Goal: Task Accomplishment & Management: Use online tool/utility

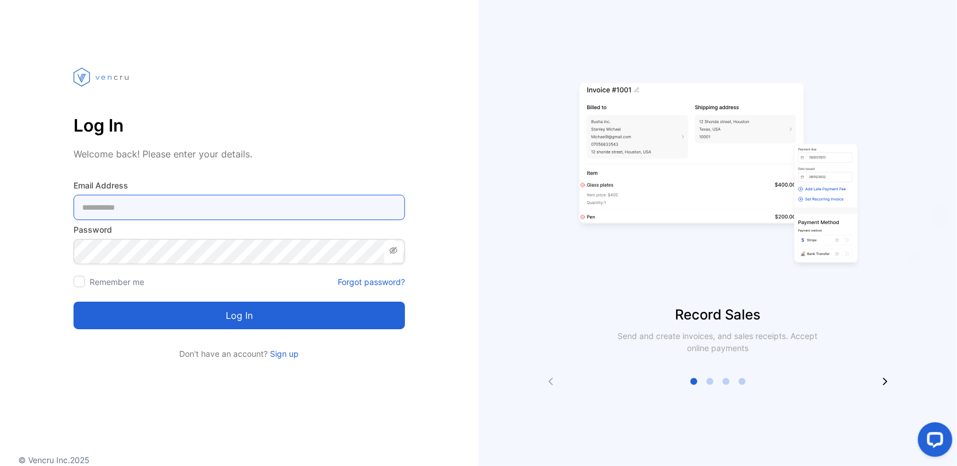
type Address-inputemail "**********"
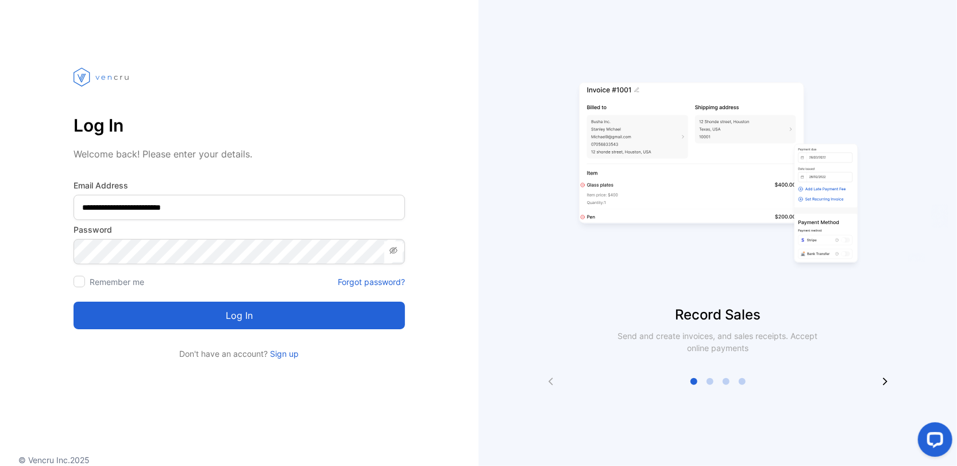
click at [235, 313] on button "Log in" at bounding box center [239, 316] width 331 height 28
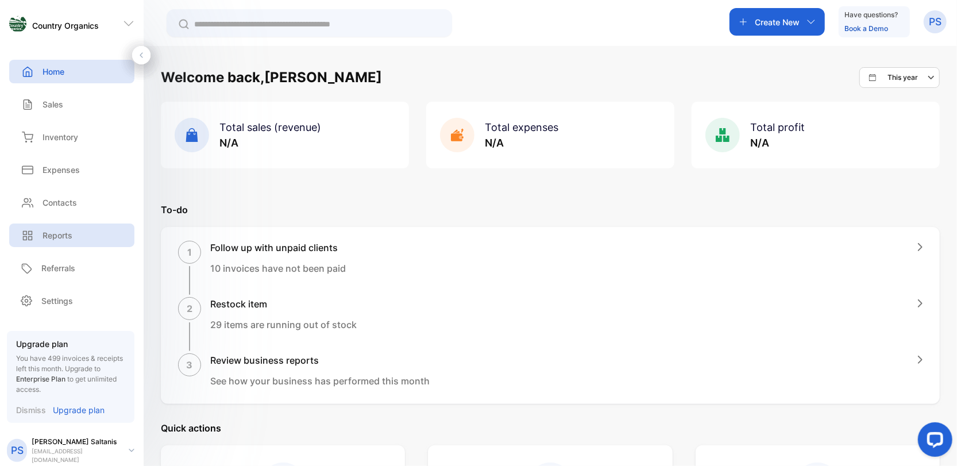
click at [49, 235] on p "Reports" at bounding box center [58, 235] width 30 height 12
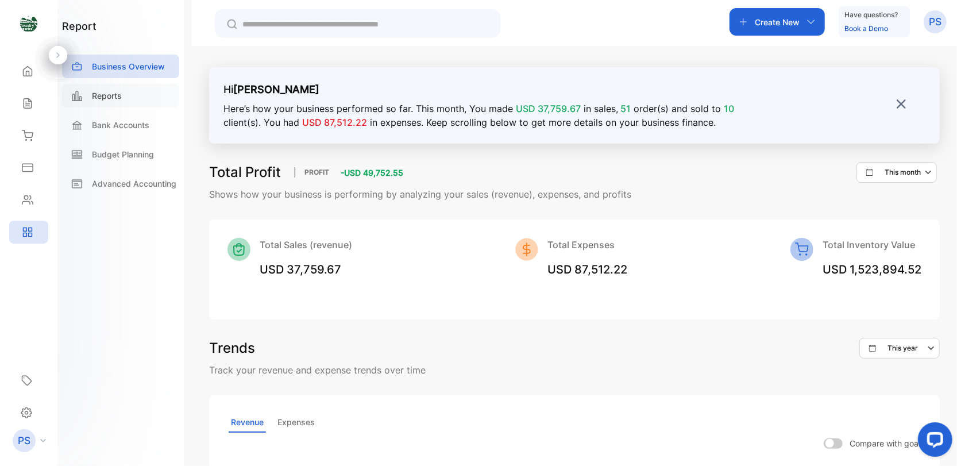
click at [105, 94] on p "Reports" at bounding box center [107, 96] width 30 height 12
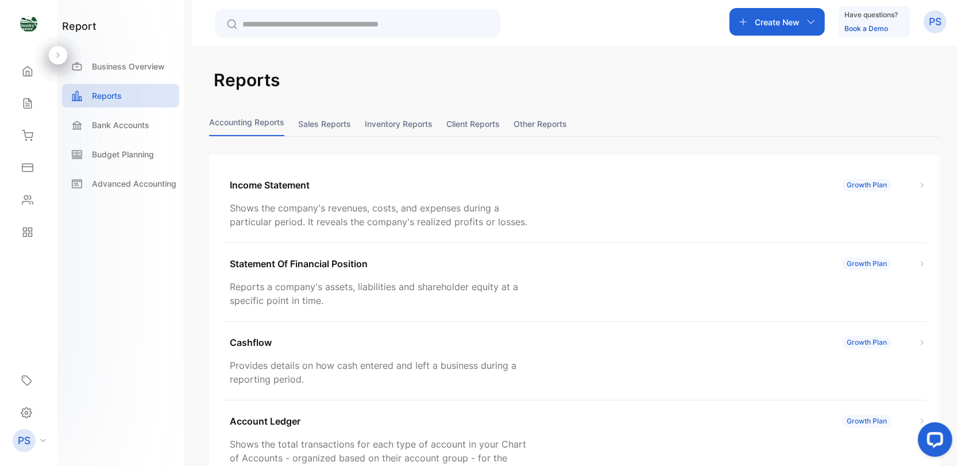
click at [323, 124] on button "Sales reports" at bounding box center [324, 123] width 53 height 25
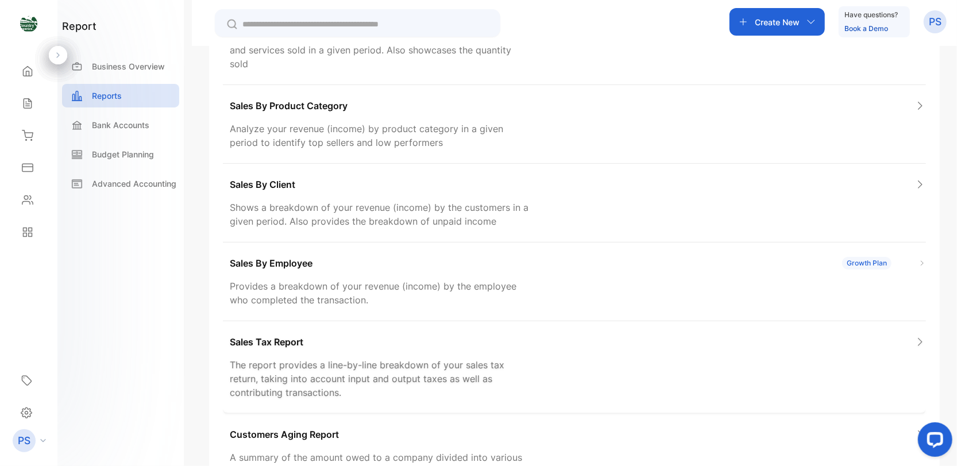
scroll to position [277, 0]
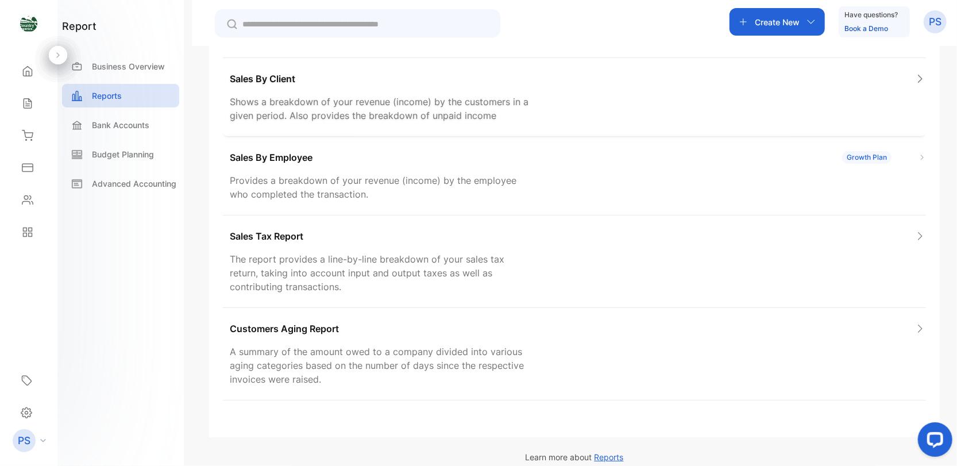
click at [294, 95] on p "Shows a breakdown of your revenue (income) by the customers in a given period. …" at bounding box center [380, 109] width 301 height 28
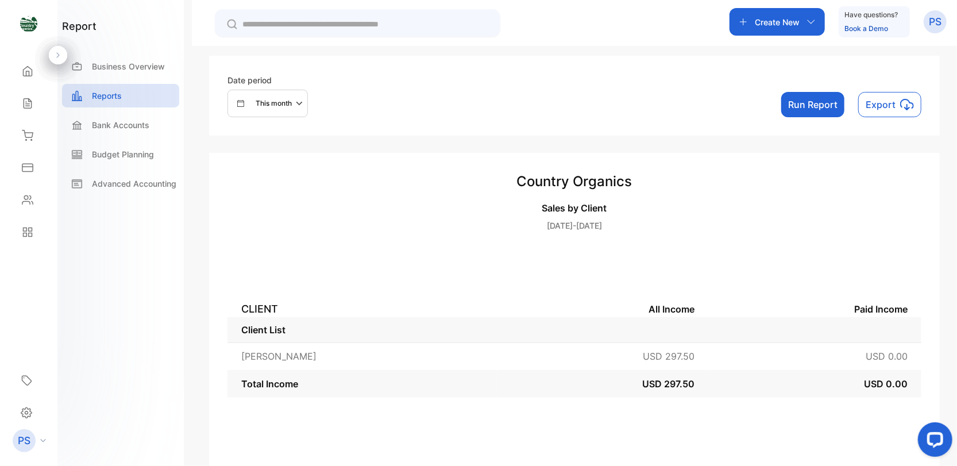
click at [298, 103] on icon "button" at bounding box center [301, 104] width 14 height 14
click at [280, 263] on input "text" at bounding box center [324, 266] width 121 height 26
select select "*"
select select "****"
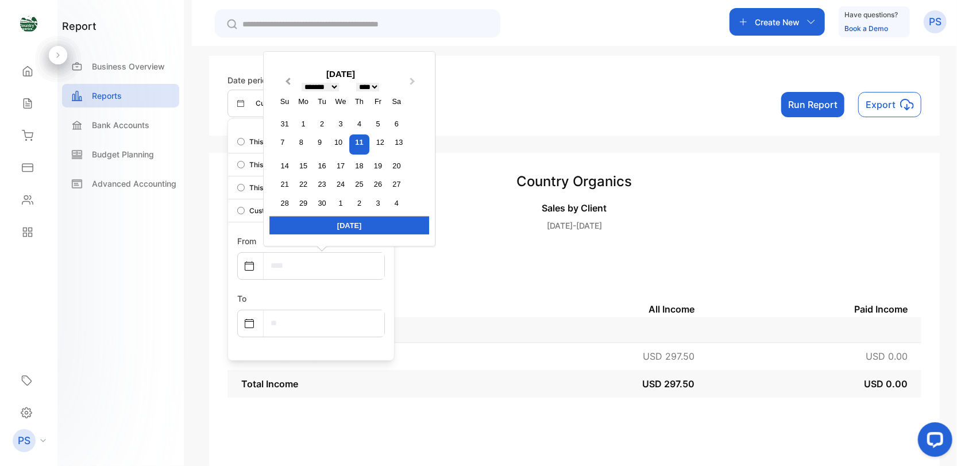
click at [288, 82] on span "Previous Month" at bounding box center [288, 84] width 0 height 17
select select "*"
click at [379, 105] on div "1" at bounding box center [378, 105] width 16 height 16
type input "**********"
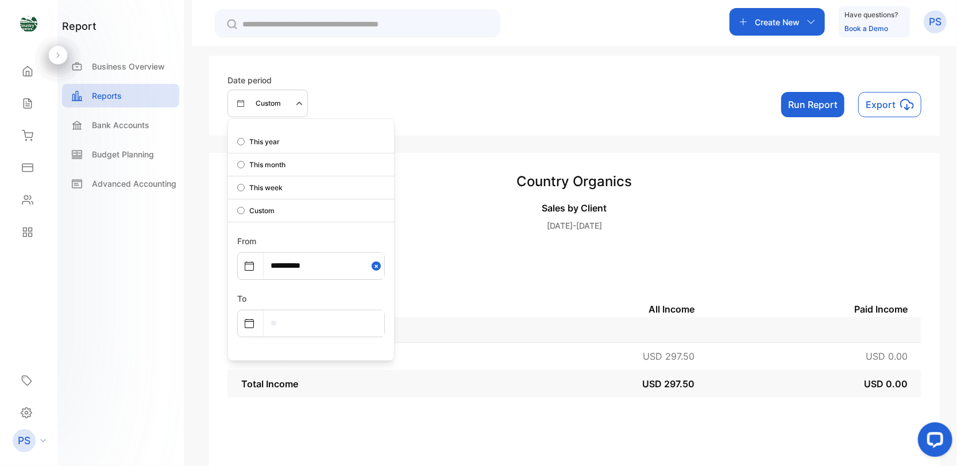
click at [266, 323] on input "text" at bounding box center [324, 323] width 121 height 26
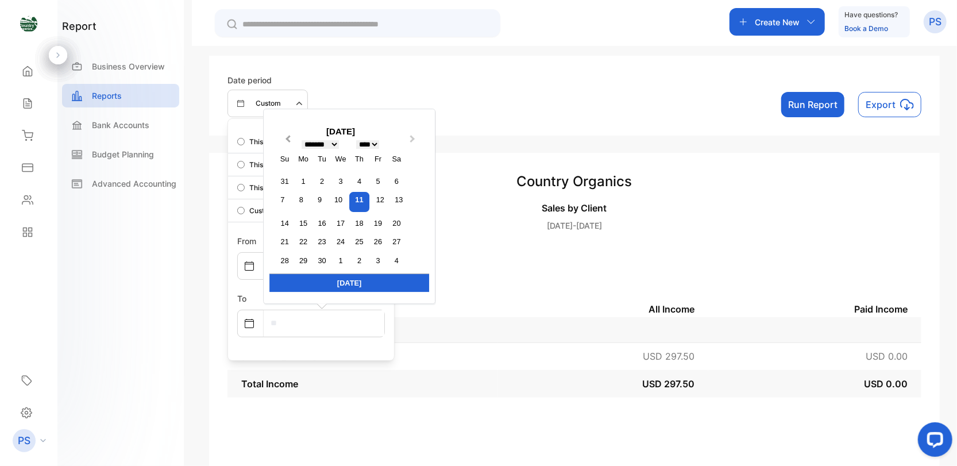
click at [288, 141] on span "Previous Month" at bounding box center [288, 141] width 0 height 17
select select "*"
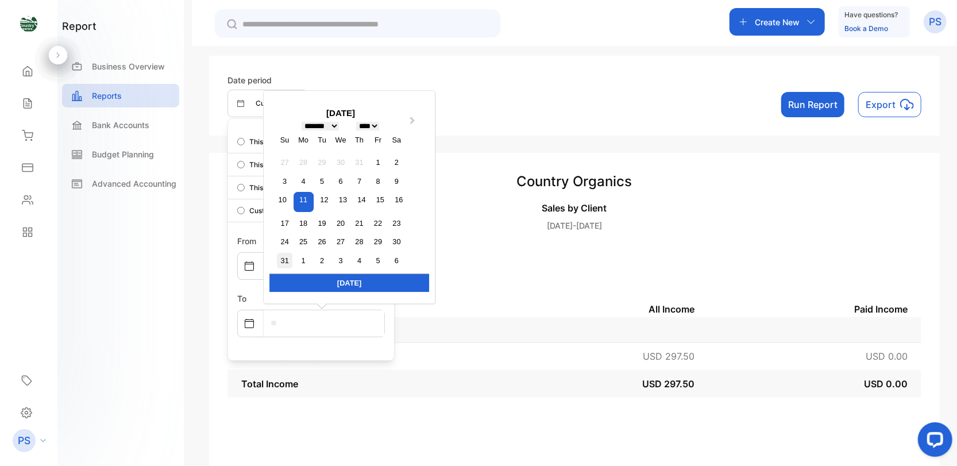
click at [287, 260] on div "31" at bounding box center [285, 261] width 16 height 16
type input "**********"
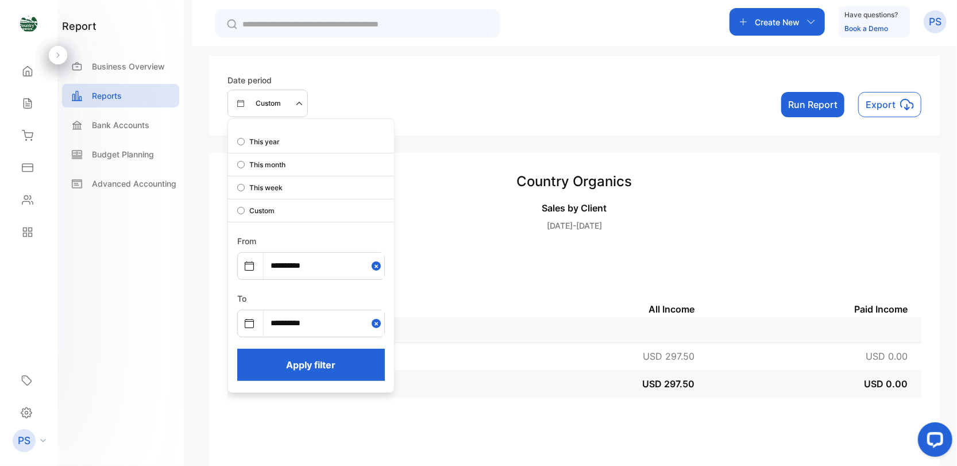
click at [326, 364] on button "Apply filter" at bounding box center [311, 365] width 148 height 32
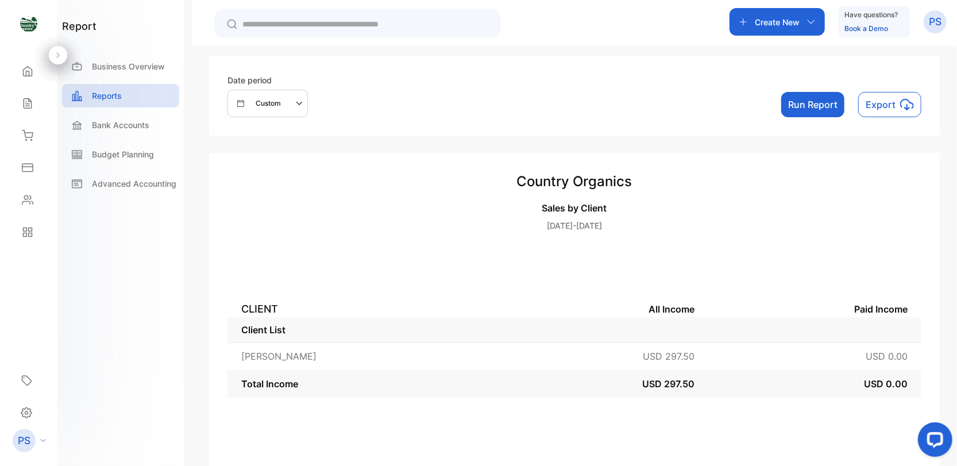
click at [821, 103] on button "Run Report" at bounding box center [812, 104] width 63 height 25
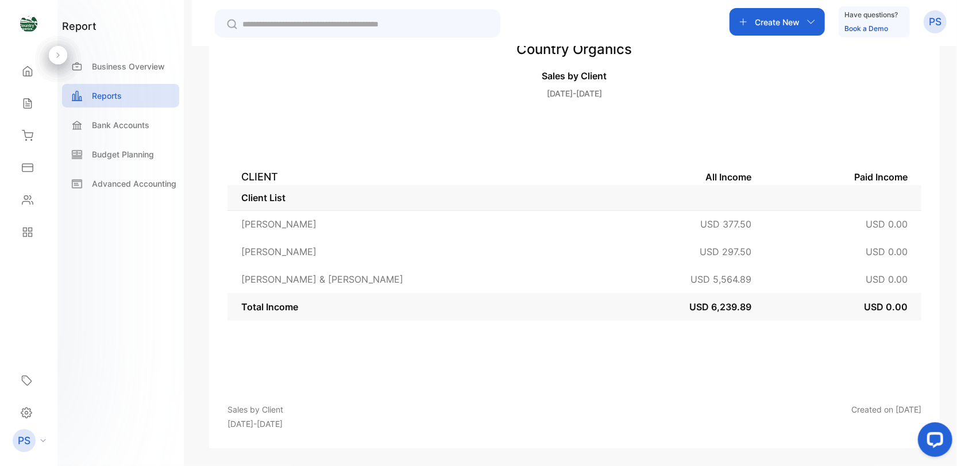
scroll to position [74, 0]
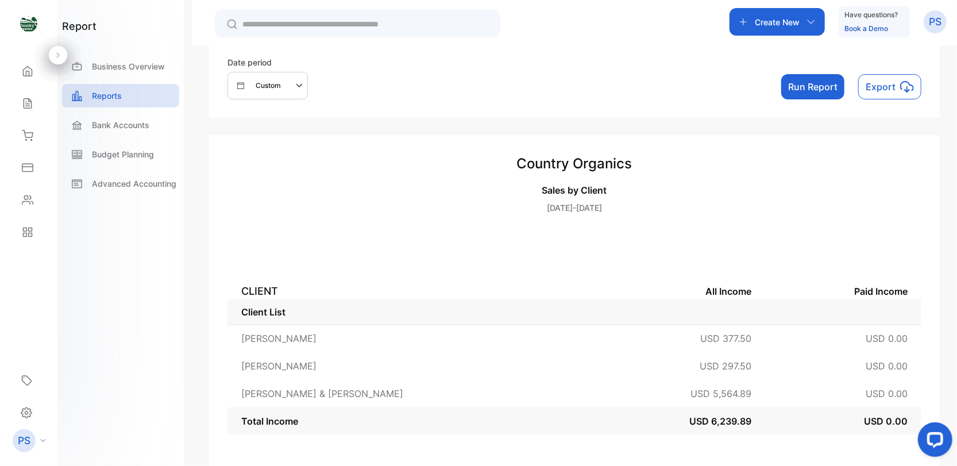
click at [889, 84] on p "Export" at bounding box center [881, 87] width 30 height 14
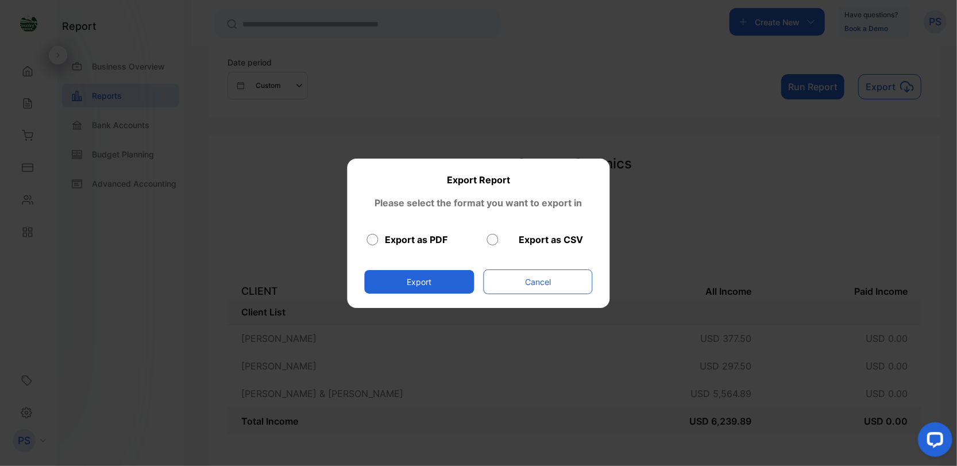
click at [438, 285] on button "Export" at bounding box center [420, 282] width 110 height 24
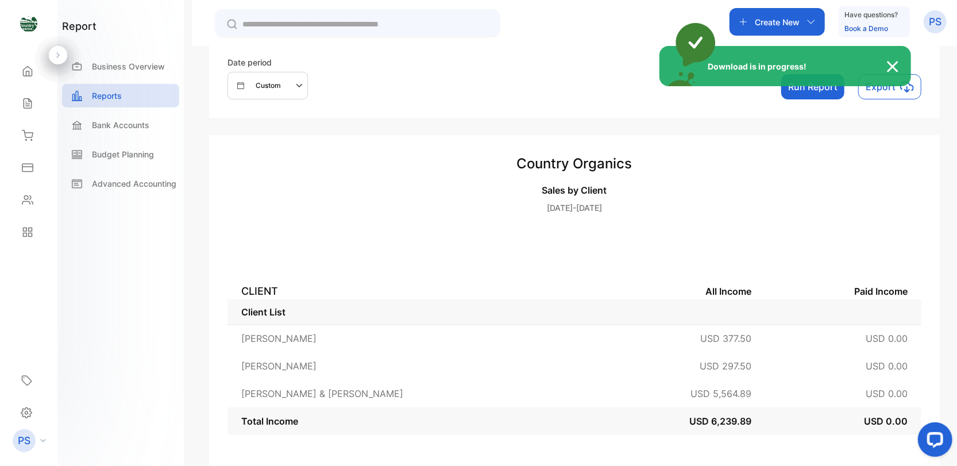
scroll to position [0, 0]
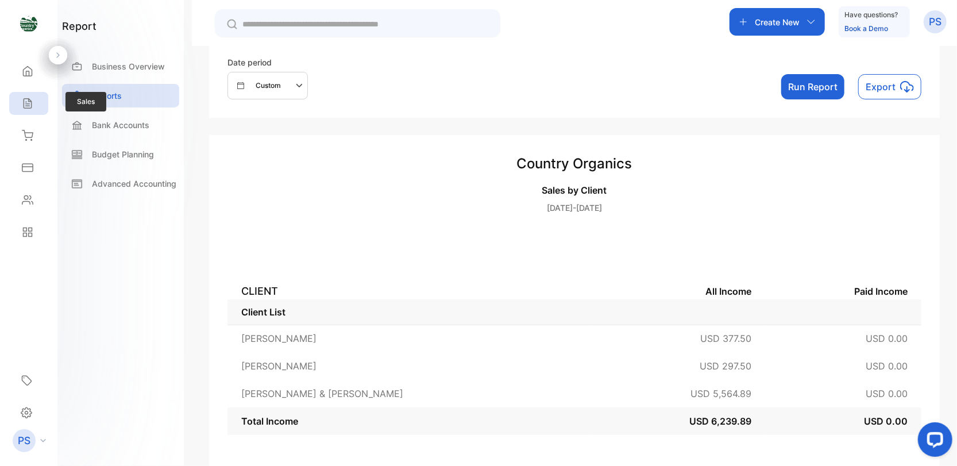
click at [30, 110] on div "Sales" at bounding box center [28, 103] width 39 height 23
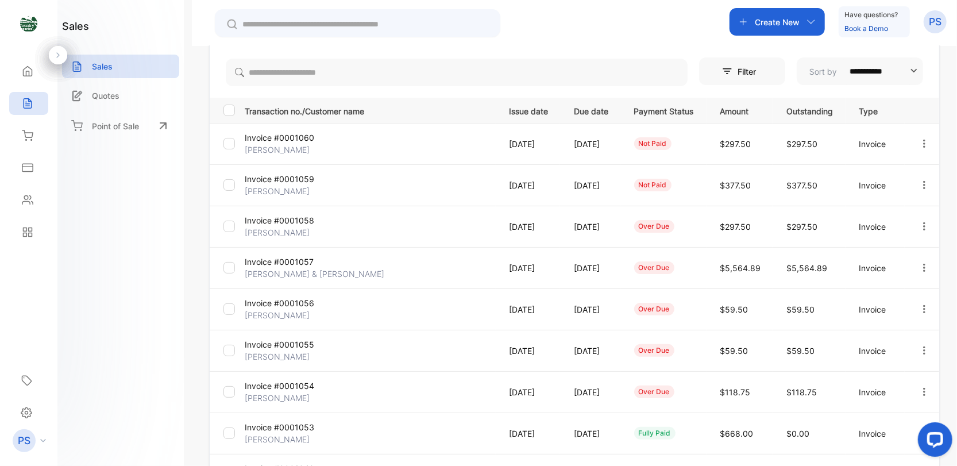
scroll to position [57, 0]
